Goal: Find specific page/section: Find specific page/section

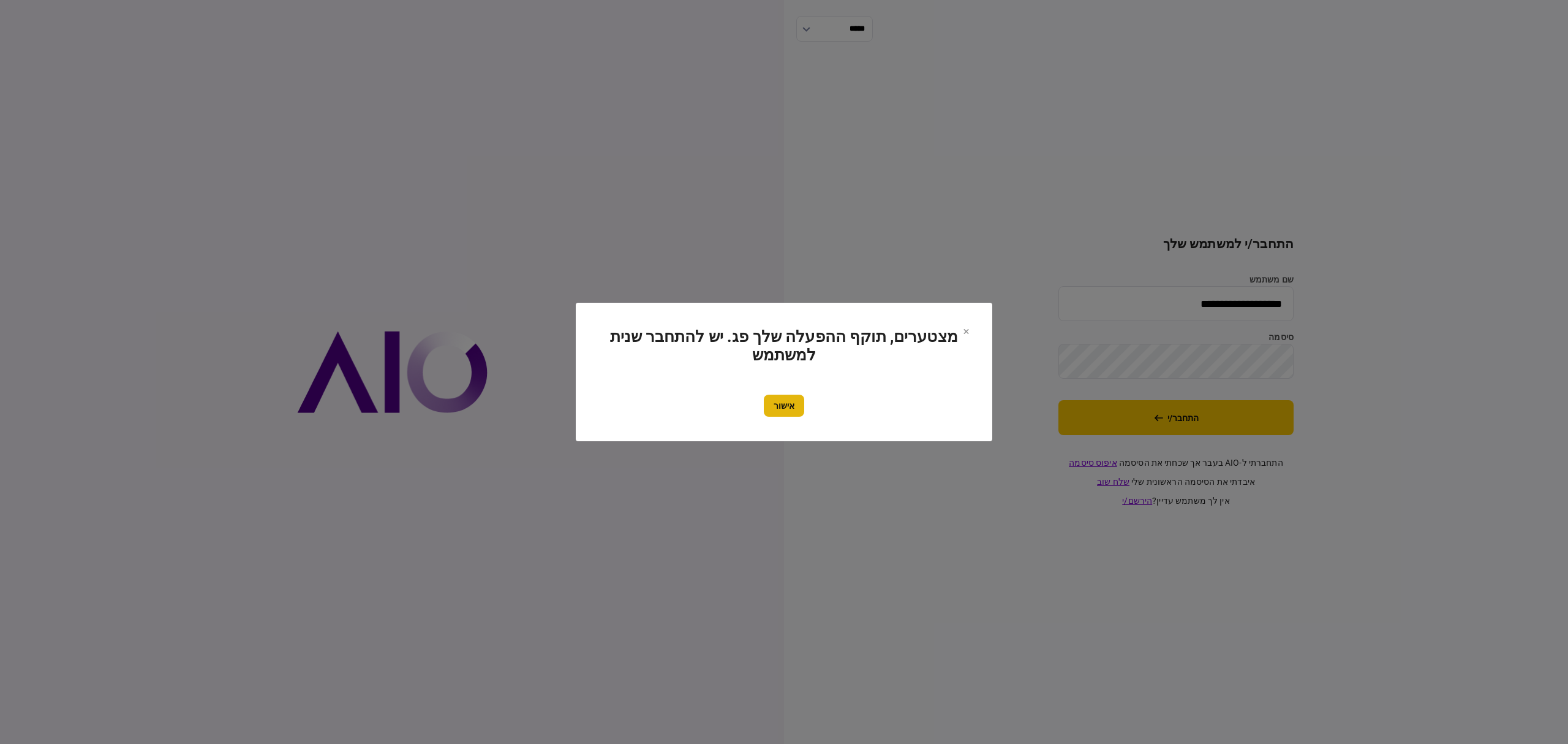
click at [791, 395] on button "אישור" at bounding box center [784, 406] width 40 height 22
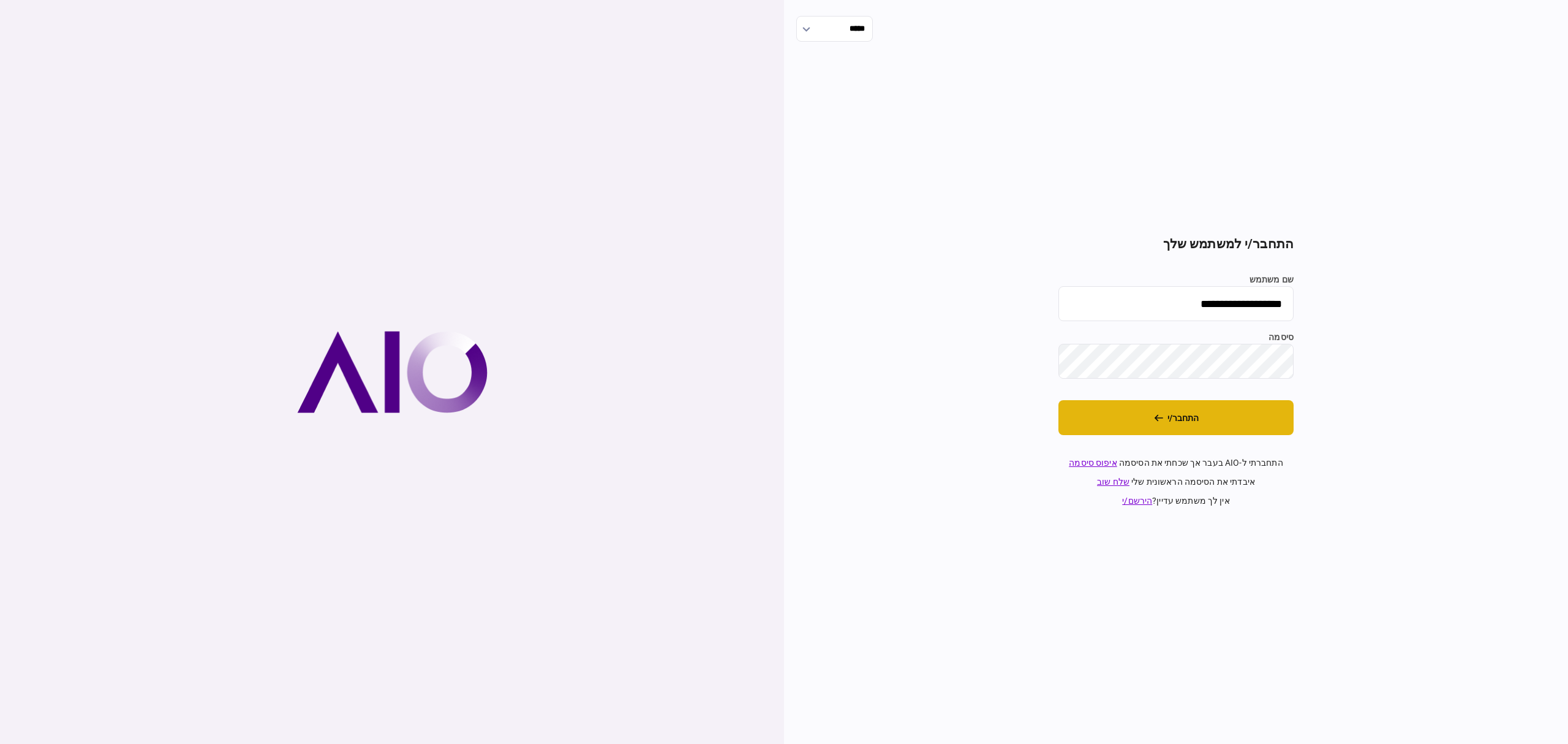
click at [1118, 419] on button "התחבר/י" at bounding box center [1176, 418] width 235 height 35
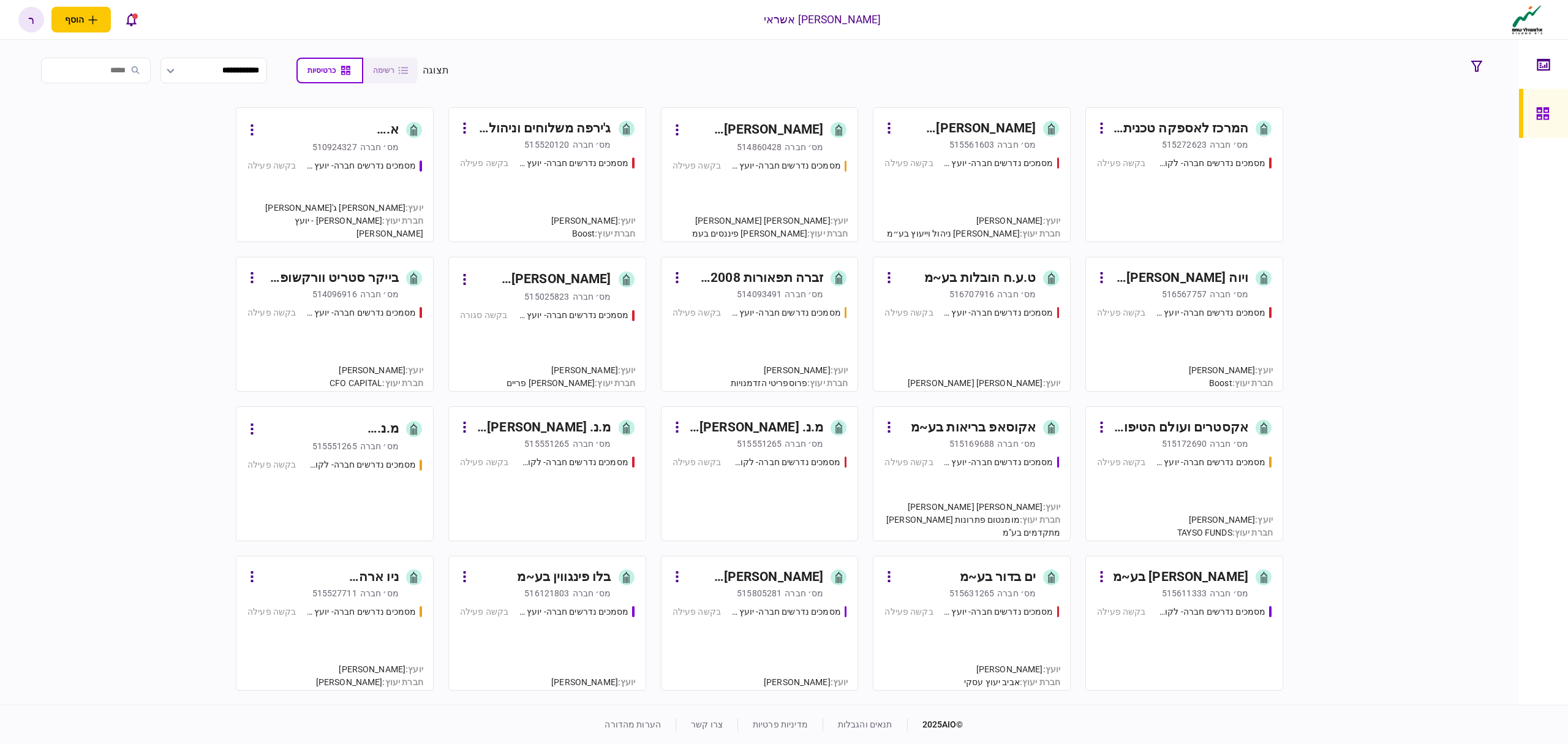
click at [1198, 132] on div "המרכז לאספקה טכנית א.ה. 2015 בע~מ" at bounding box center [1180, 129] width 137 height 20
